Goal: Transaction & Acquisition: Obtain resource

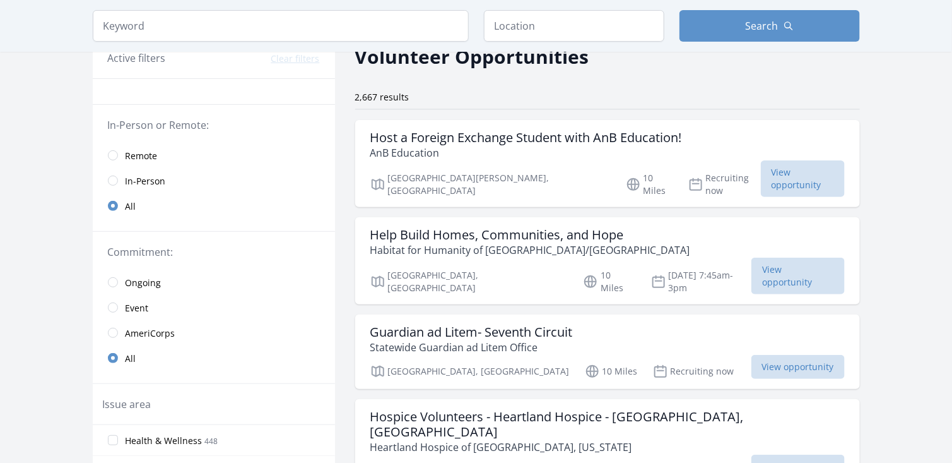
scroll to position [61, 0]
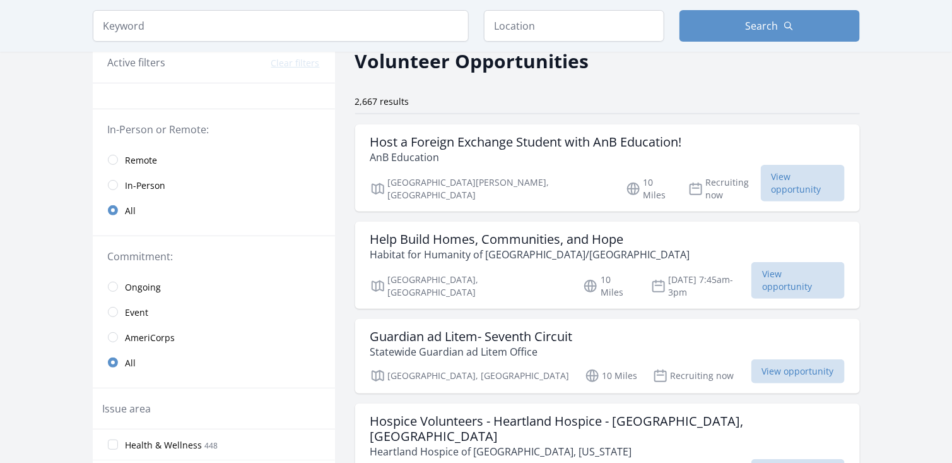
click at [143, 164] on span "Remote" at bounding box center [142, 160] width 32 height 13
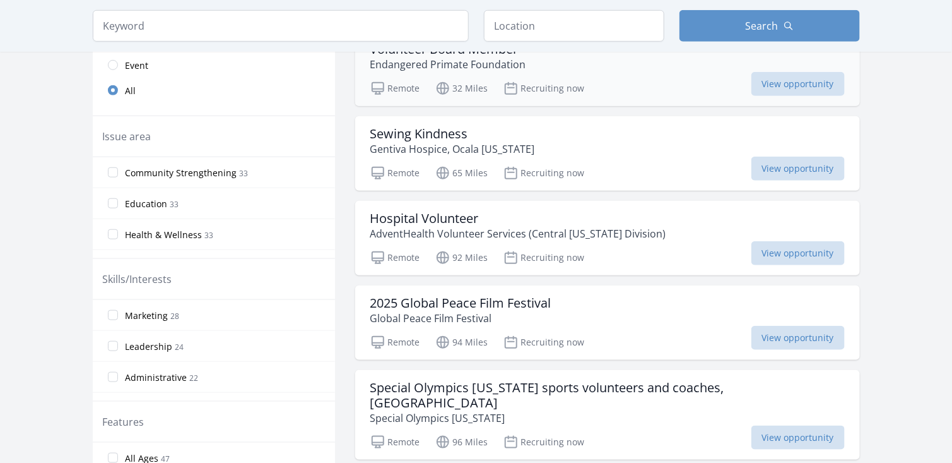
scroll to position [340, 0]
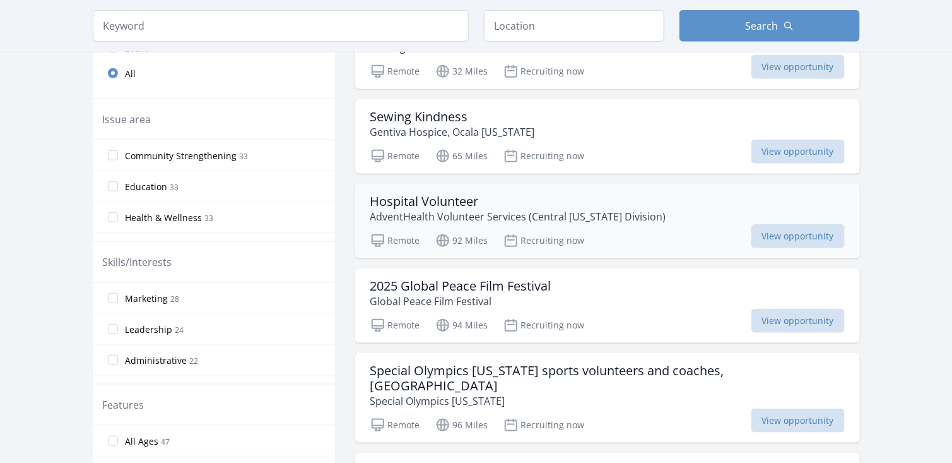
click at [438, 212] on p "AdventHealth Volunteer Services (Central [US_STATE] Division)" at bounding box center [518, 216] width 296 height 15
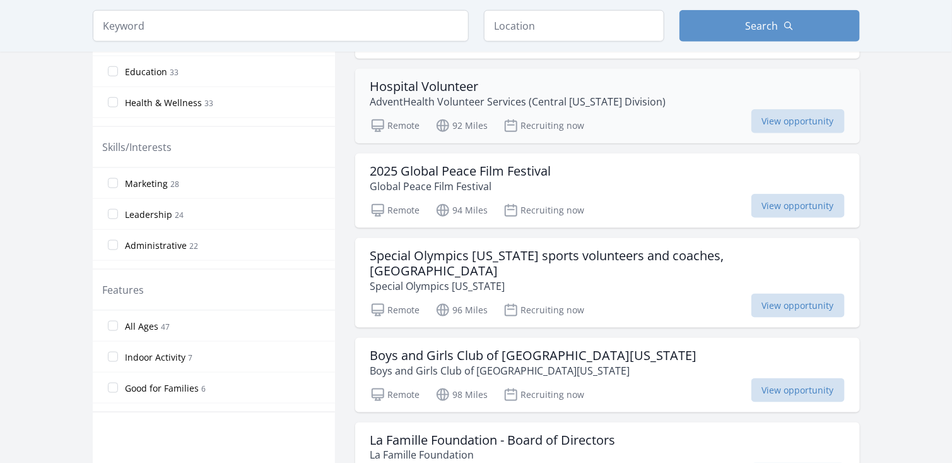
scroll to position [456, 0]
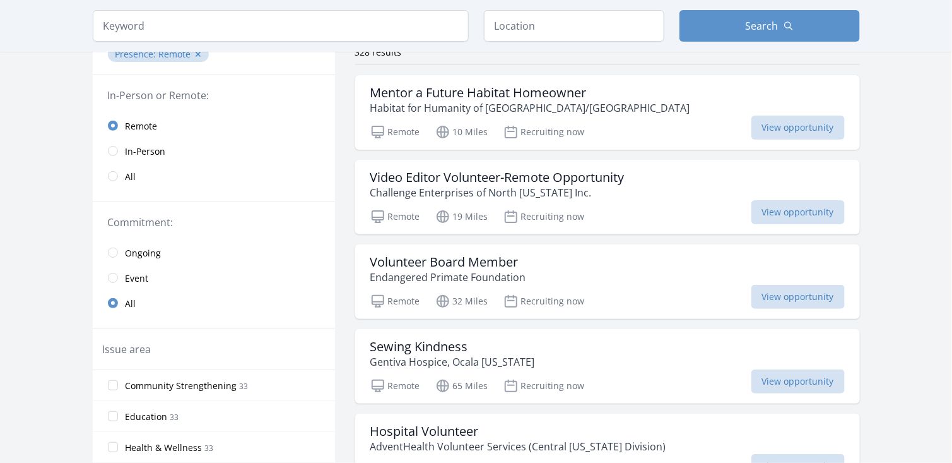
scroll to position [114, 0]
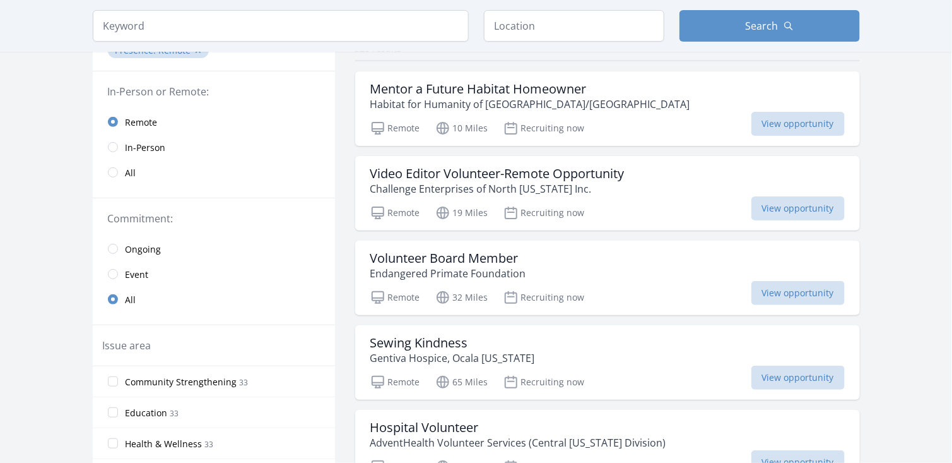
click at [147, 243] on span "Ongoing" at bounding box center [144, 249] width 36 height 13
click at [139, 269] on span "Event" at bounding box center [137, 274] width 23 height 13
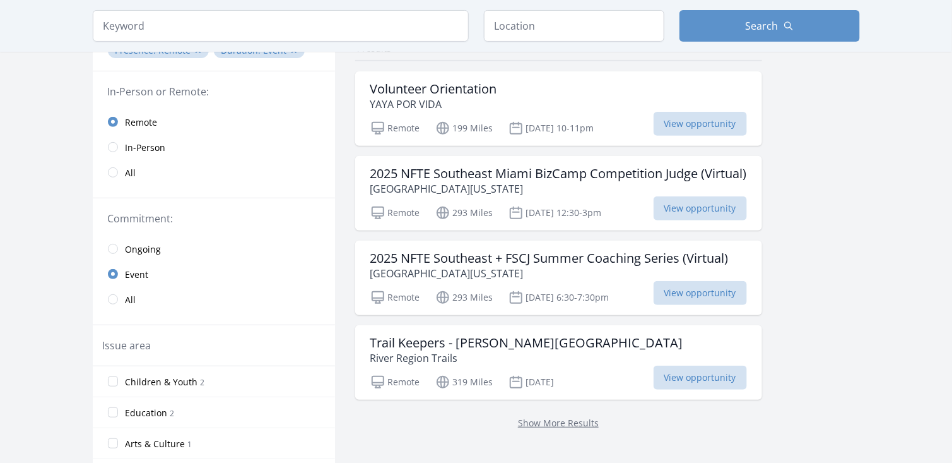
click at [141, 244] on span "Ongoing" at bounding box center [144, 249] width 36 height 13
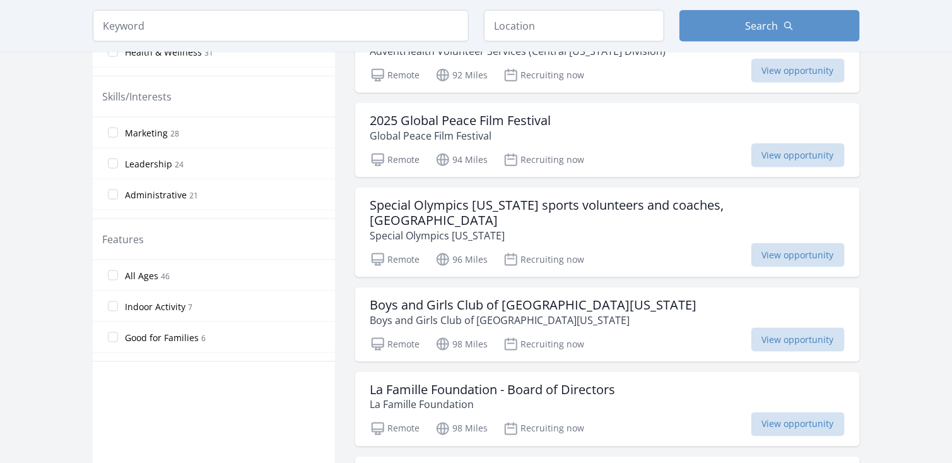
click at [247, 268] on label "All Ages 46" at bounding box center [214, 275] width 242 height 25
click at [118, 270] on input "All Ages 46" at bounding box center [113, 275] width 10 height 10
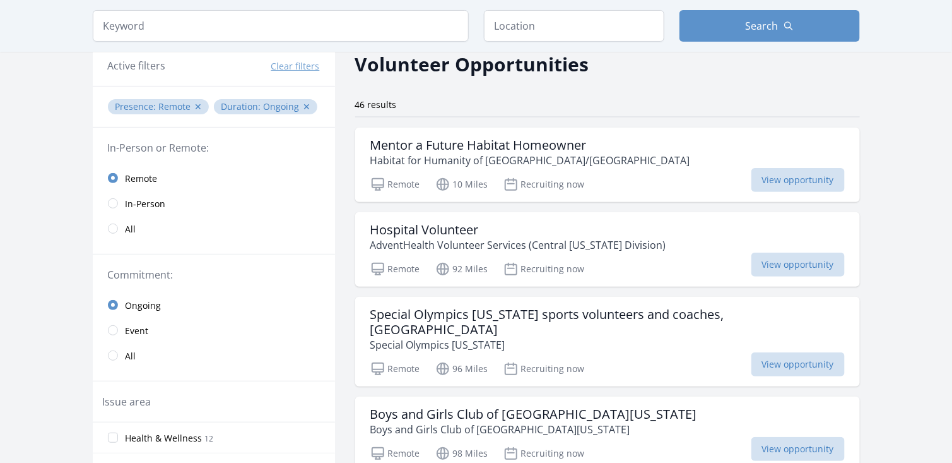
scroll to position [58, 0]
click at [410, 252] on div "Hospital Volunteer AdventHealth Volunteer Services (Central Florida Division) R…" at bounding box center [607, 248] width 505 height 74
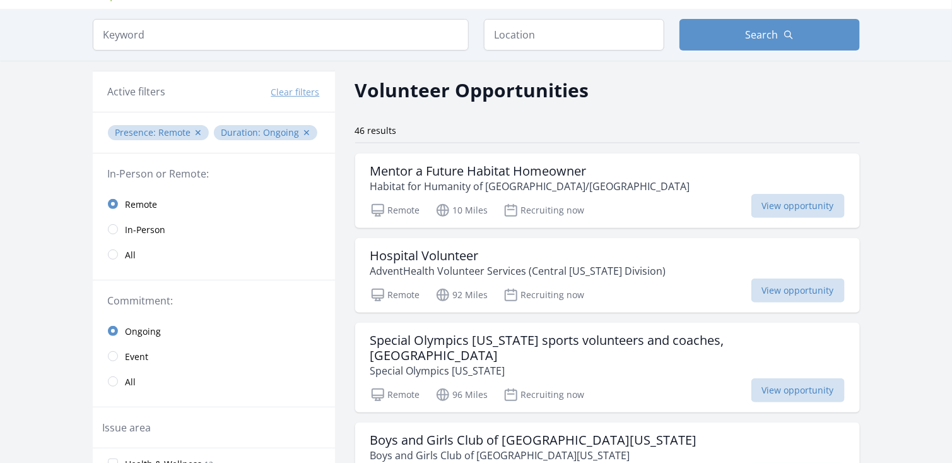
scroll to position [30, 0]
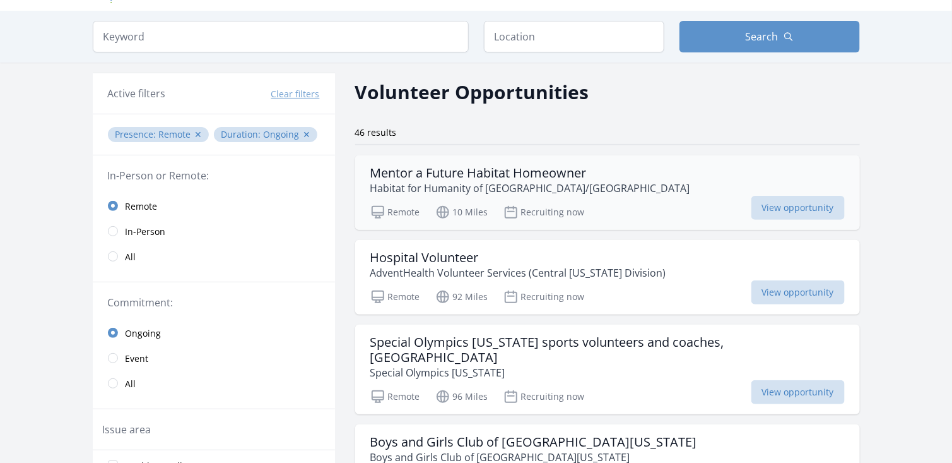
click at [477, 179] on h3 "Mentor a Future Habitat Homeowner" at bounding box center [530, 172] width 320 height 15
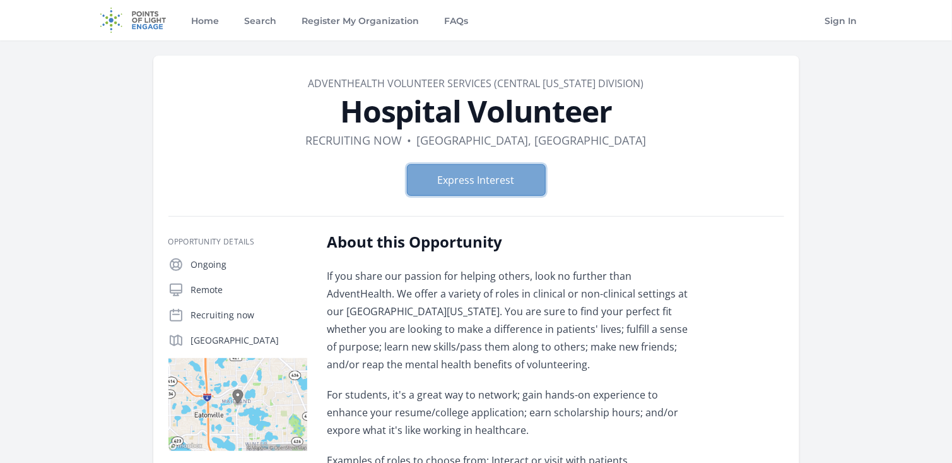
click at [483, 181] on button "Express Interest" at bounding box center [476, 180] width 139 height 32
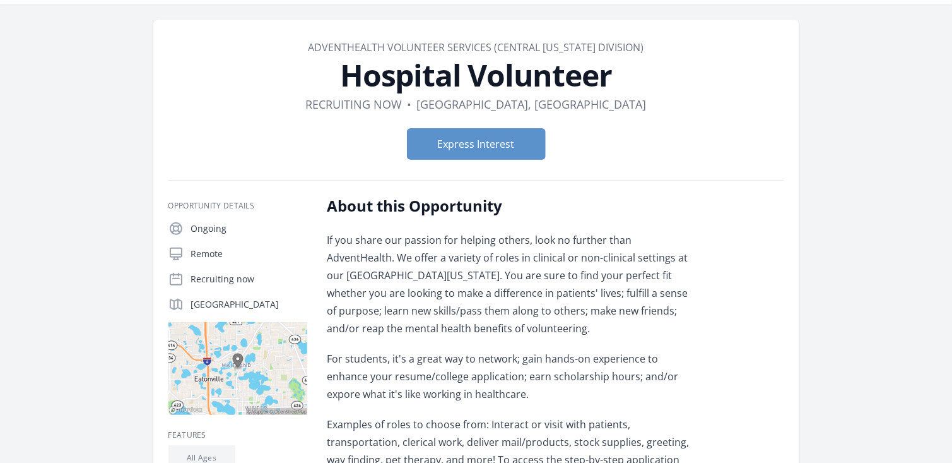
scroll to position [33, 0]
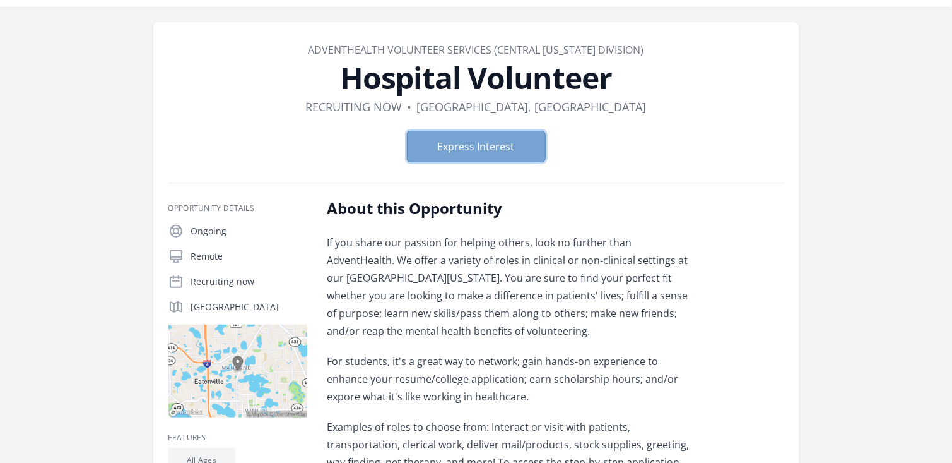
click at [454, 152] on button "Express Interest" at bounding box center [476, 147] width 139 height 32
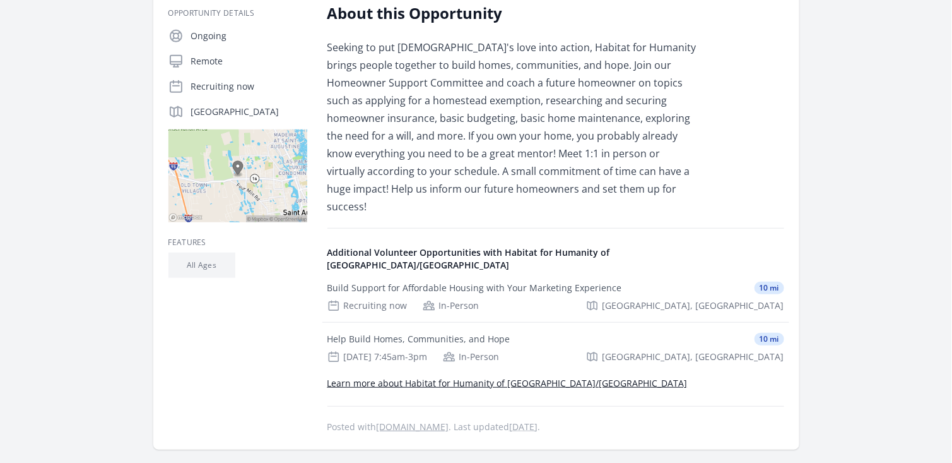
scroll to position [232, 0]
